Goal: Entertainment & Leisure: Browse casually

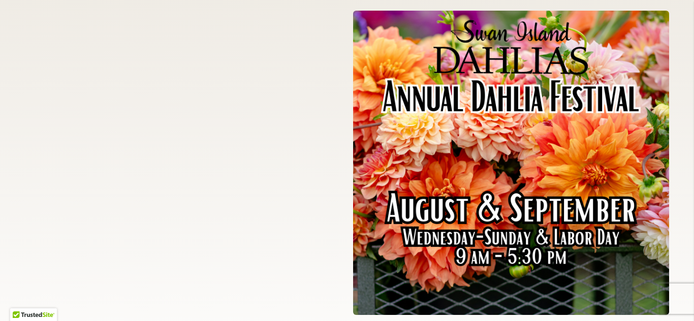
scroll to position [2274, 0]
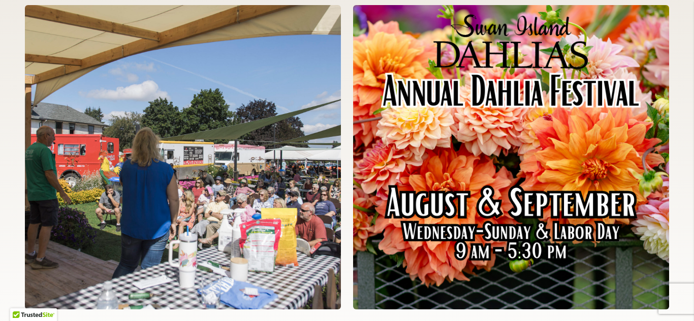
click at [685, 235] on div "2025 – Why Go to the Dahlia Festival? This Is Why. Read More 2025 – Mark Your C…" at bounding box center [347, 188] width 694 height 454
click at [644, 151] on img at bounding box center [511, 157] width 316 height 305
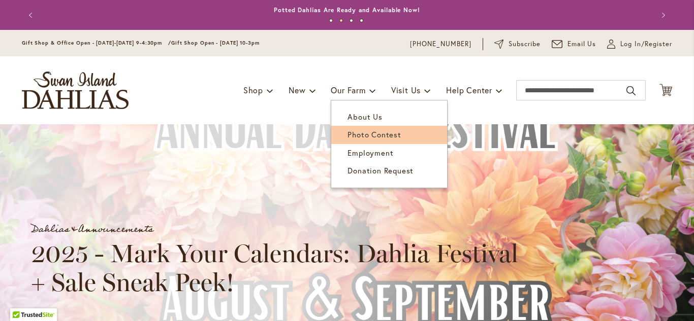
click at [360, 137] on span "Photo Contest" at bounding box center [373, 134] width 53 height 10
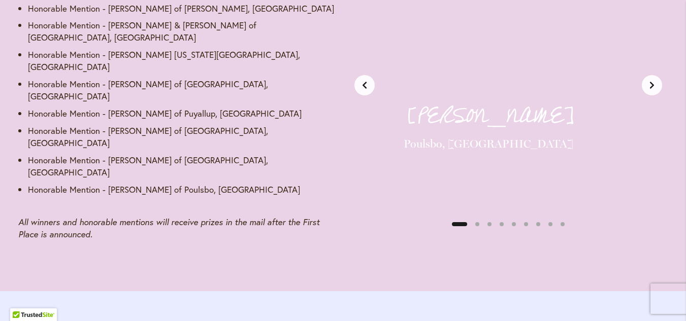
scroll to position [1570, 0]
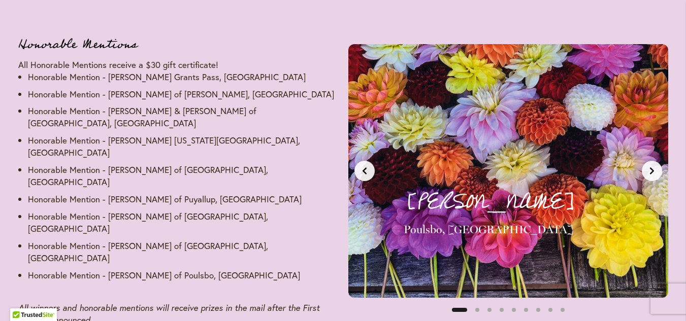
click at [561, 137] on div "Kris P. Poulsbo, WA Honorable Mention - $30 Gift Certificate" at bounding box center [508, 171] width 275 height 209
drag, startPoint x: 560, startPoint y: 139, endPoint x: 529, endPoint y: 122, distance: 35.0
click at [529, 122] on div "Kris P. Poulsbo, WA Honorable Mention - $30 Gift Certificate" at bounding box center [508, 171] width 275 height 209
click at [650, 168] on button "Next slide" at bounding box center [652, 171] width 20 height 20
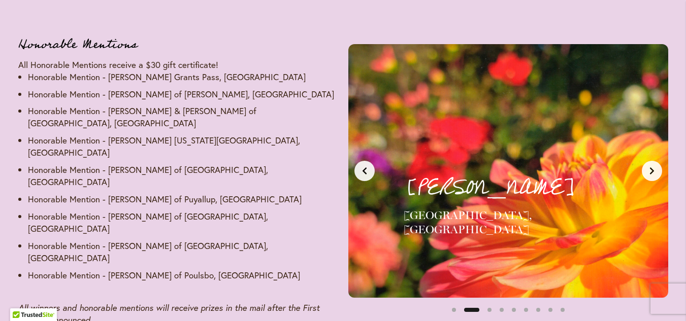
click at [650, 168] on button "Next slide" at bounding box center [652, 171] width 20 height 20
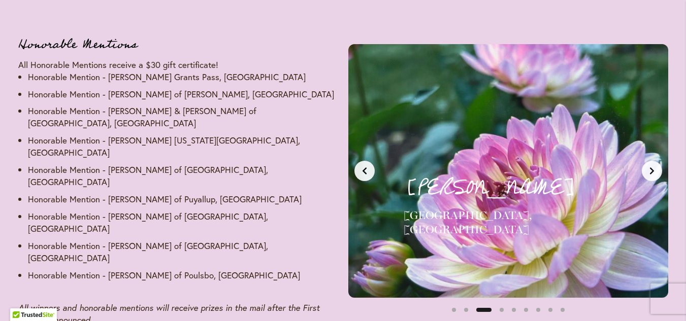
click at [650, 168] on button "Next slide" at bounding box center [652, 171] width 20 height 20
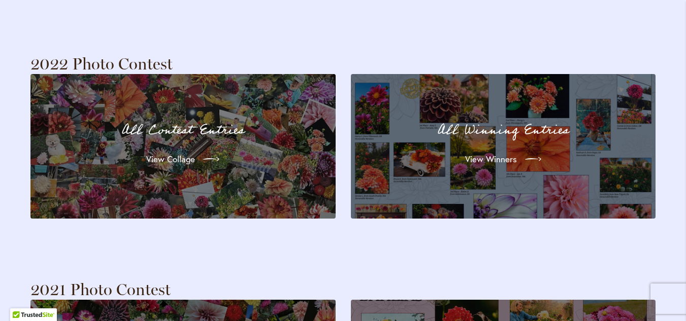
scroll to position [2248, 0]
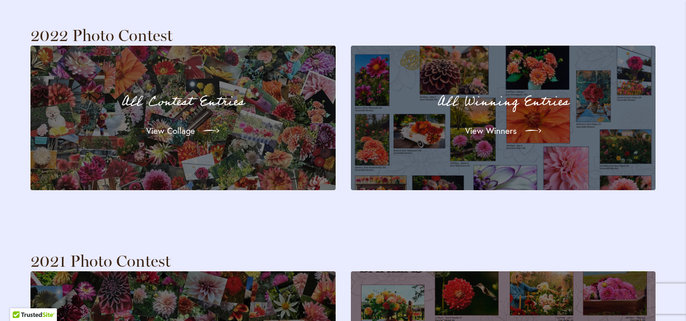
click at [531, 137] on div "All Winning Entries View Winners" at bounding box center [503, 118] width 269 height 108
click at [498, 125] on span "View Winners" at bounding box center [490, 131] width 52 height 12
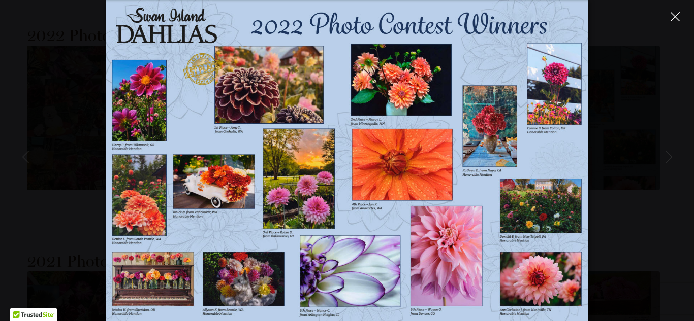
click at [667, 11] on button "Close" at bounding box center [675, 17] width 18 height 18
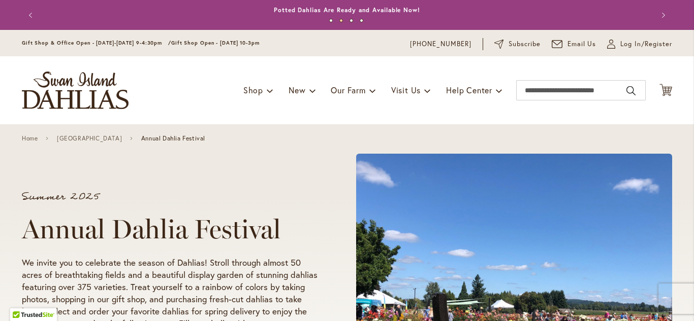
click at [83, 87] on img "store logo" at bounding box center [75, 91] width 107 height 38
